Goal: Task Accomplishment & Management: Manage account settings

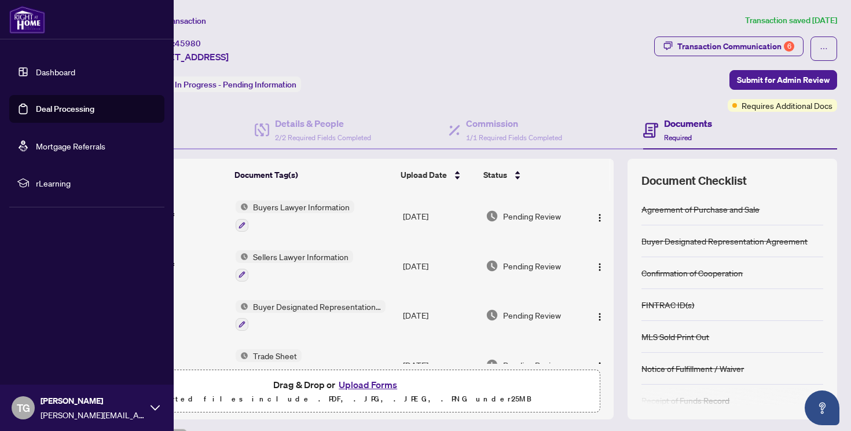
click at [36, 72] on link "Dashboard" at bounding box center [55, 72] width 39 height 10
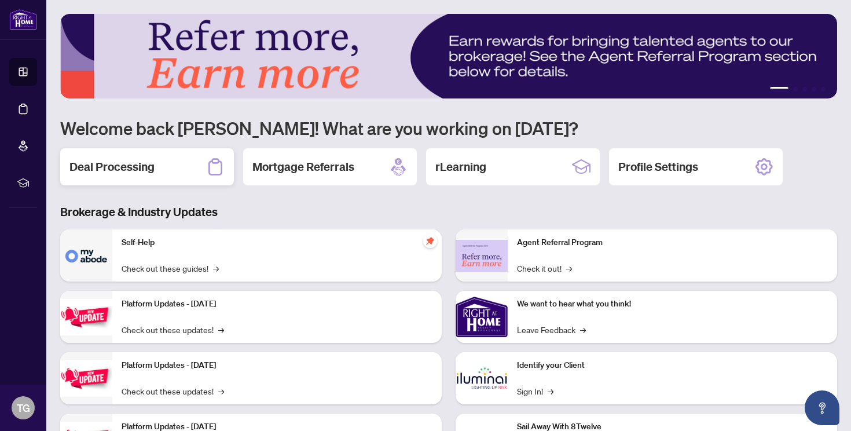
click at [161, 163] on div "Deal Processing" at bounding box center [147, 166] width 174 height 37
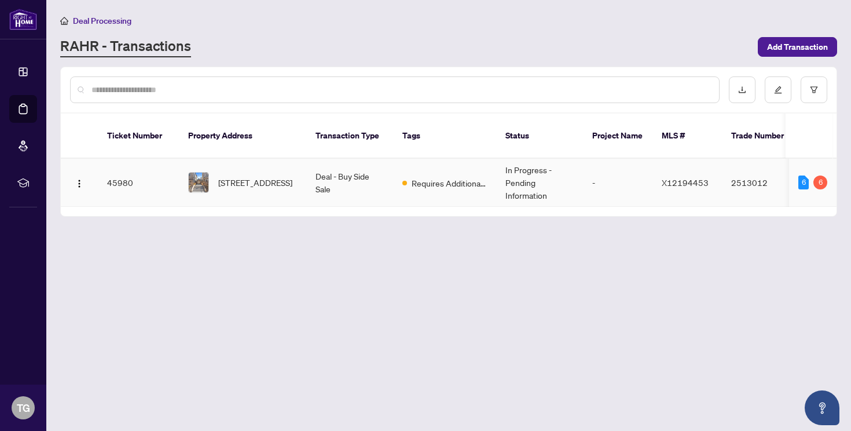
click at [322, 180] on td "Deal - Buy Side Sale" at bounding box center [349, 183] width 87 height 48
